Goal: Check status

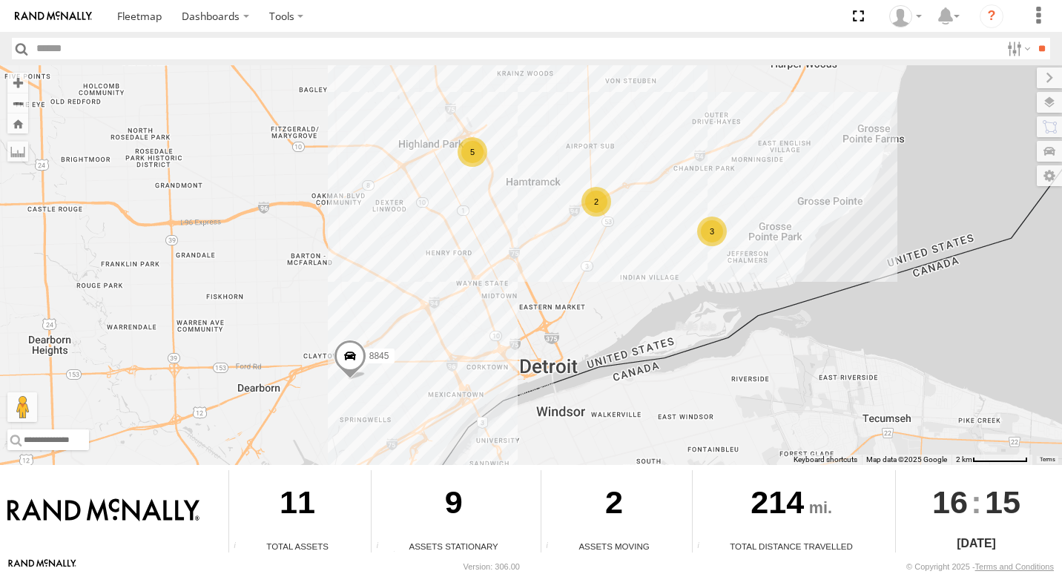
click at [604, 214] on div "2" at bounding box center [596, 202] width 30 height 30
click at [704, 205] on div "3" at bounding box center [702, 199] width 30 height 30
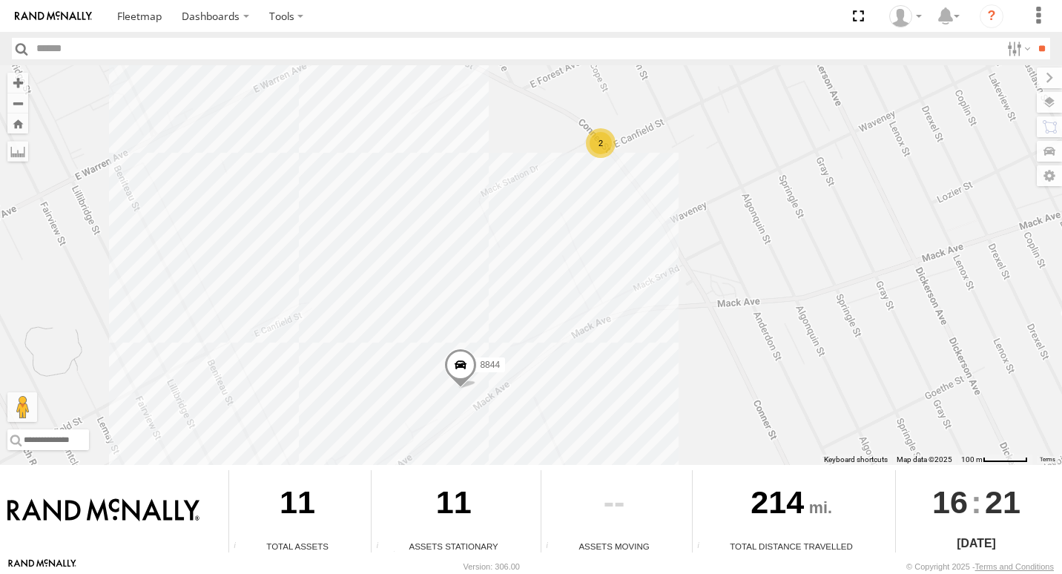
click at [601, 159] on div "8845 2 8844" at bounding box center [531, 265] width 1062 height 400
click at [599, 145] on div "2" at bounding box center [601, 143] width 30 height 30
